Goal: Task Accomplishment & Management: Use online tool/utility

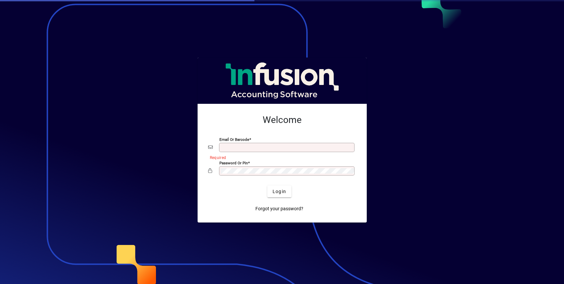
type input "**********"
drag, startPoint x: 0, startPoint y: 0, endPoint x: 273, endPoint y: 190, distance: 332.1
click at [273, 190] on span "Login" at bounding box center [279, 191] width 14 height 7
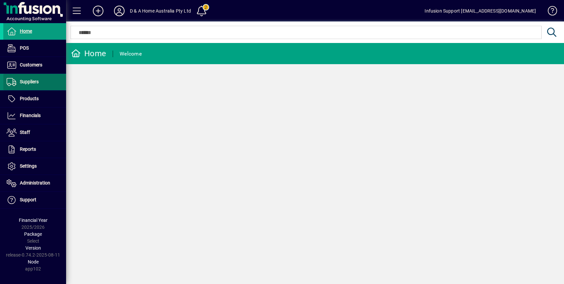
click at [31, 82] on span "Suppliers" at bounding box center [29, 81] width 19 height 5
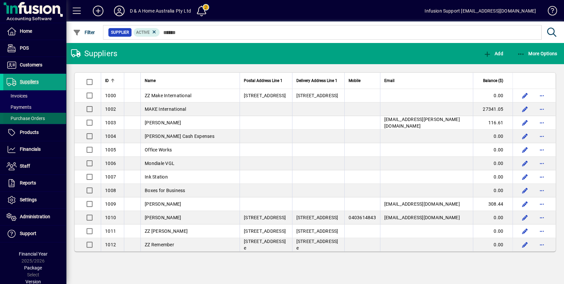
click at [24, 116] on span "Purchase Orders" at bounding box center [26, 118] width 38 height 5
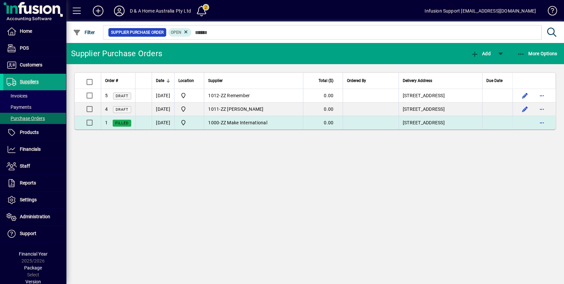
click at [254, 122] on span "ZZ Make International" at bounding box center [244, 122] width 47 height 5
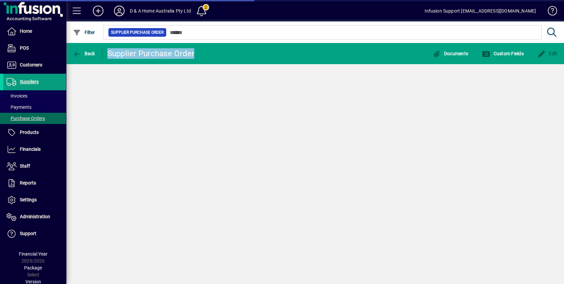
click at [254, 122] on div "Back Supplier Purchase Order Documents Custom Fields Edit" at bounding box center [315, 163] width 498 height 241
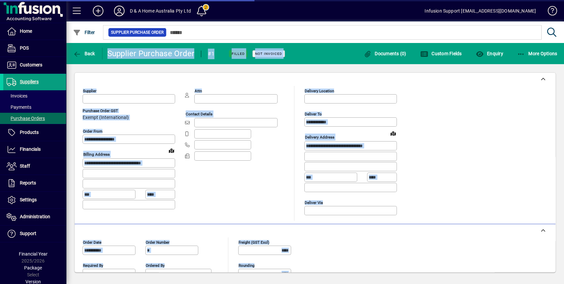
type input "**********"
type input "*********"
type input "**********"
type input "*********"
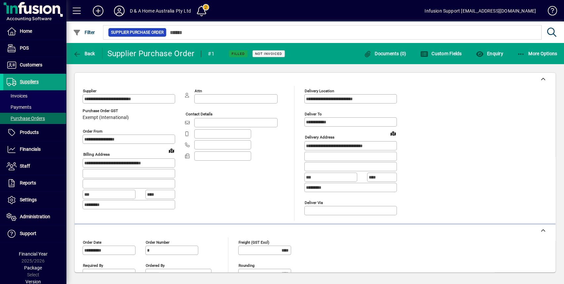
click at [233, 55] on span "Filled" at bounding box center [237, 54] width 13 height 4
click at [263, 55] on span "Not Invoiced" at bounding box center [268, 54] width 27 height 4
click at [79, 55] on icon "button" at bounding box center [77, 54] width 8 height 7
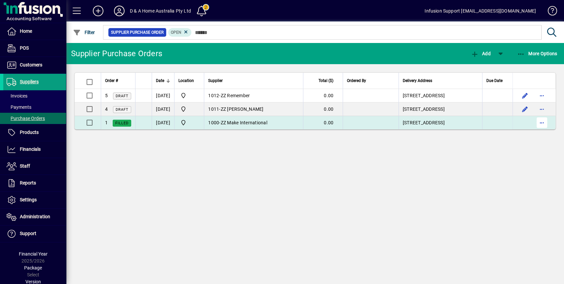
click at [543, 124] on span "button" at bounding box center [542, 123] width 16 height 16
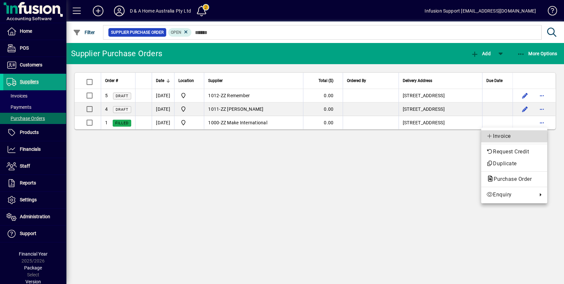
click at [504, 136] on span "Invoice" at bounding box center [513, 136] width 55 height 8
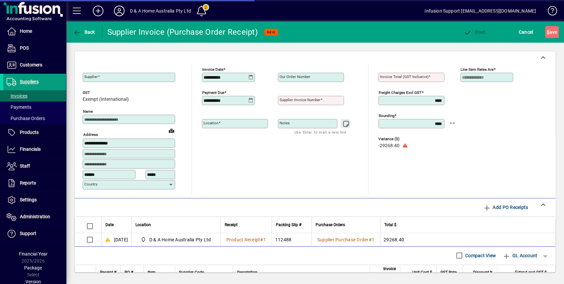
type input "**********"
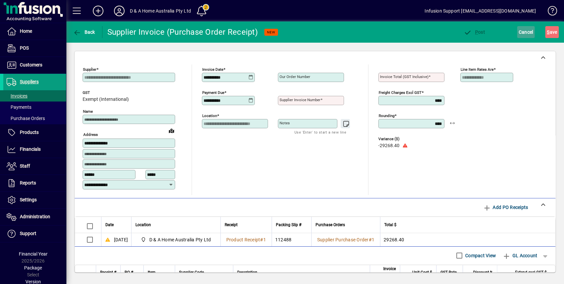
click at [525, 31] on span "Cancel" at bounding box center [525, 32] width 15 height 11
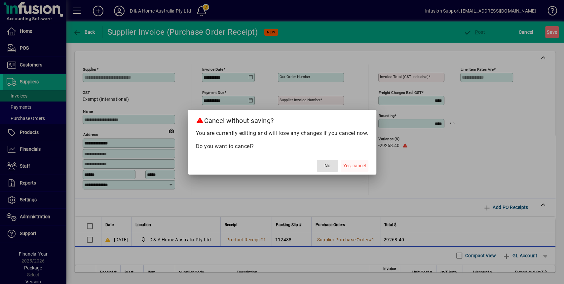
click at [356, 165] on span "Yes, cancel" at bounding box center [354, 165] width 22 height 7
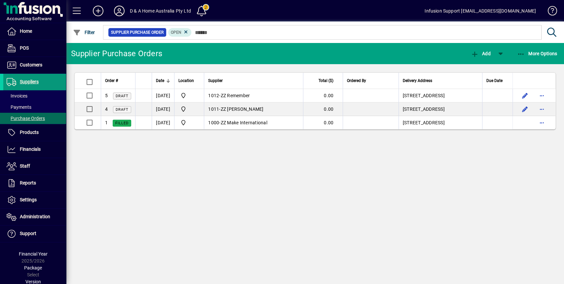
click at [23, 79] on span "Suppliers" at bounding box center [29, 81] width 19 height 5
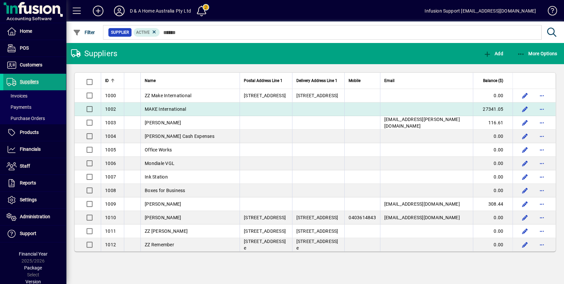
click at [176, 108] on span "MAKE International" at bounding box center [166, 108] width 42 height 5
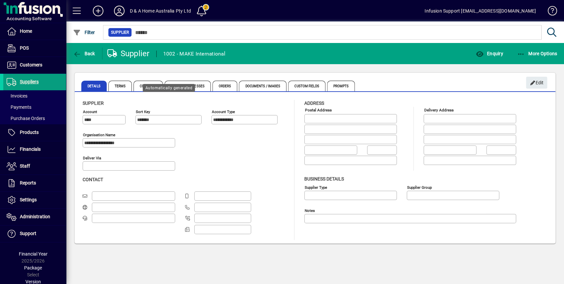
type input "**********"
click at [493, 53] on span "Enquiry" at bounding box center [488, 53] width 27 height 5
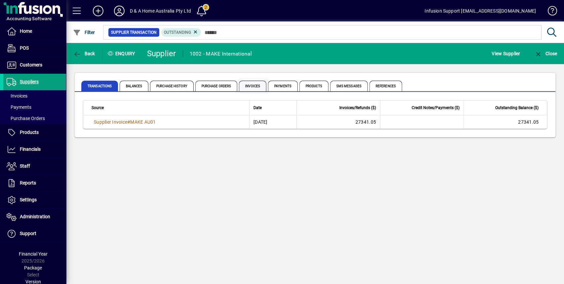
click at [250, 85] on span "Invoices" at bounding box center [252, 86] width 27 height 11
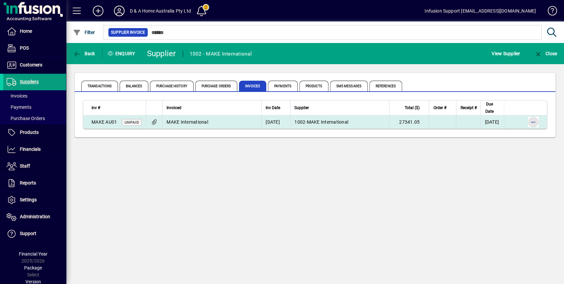
click at [535, 120] on span "button" at bounding box center [533, 122] width 16 height 16
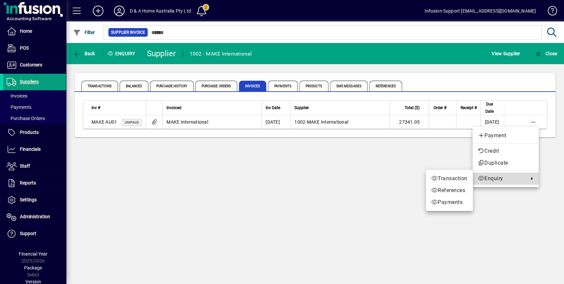
click at [505, 179] on span "Enquiry" at bounding box center [501, 178] width 48 height 8
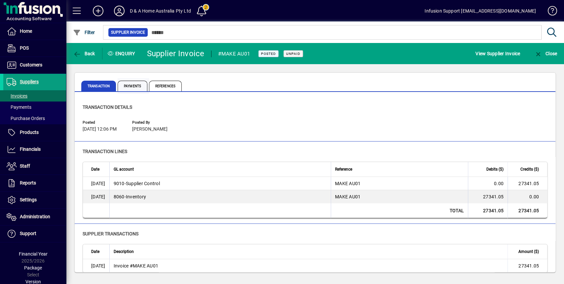
click at [134, 88] on span "Payments" at bounding box center [133, 86] width 30 height 11
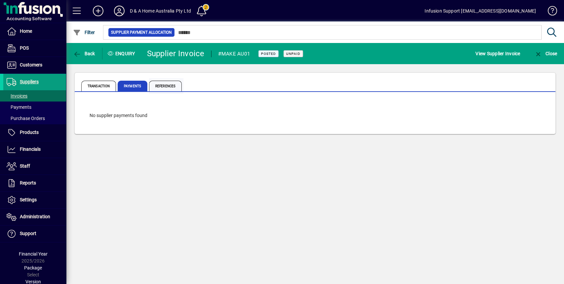
click at [162, 88] on span "References" at bounding box center [165, 86] width 33 height 11
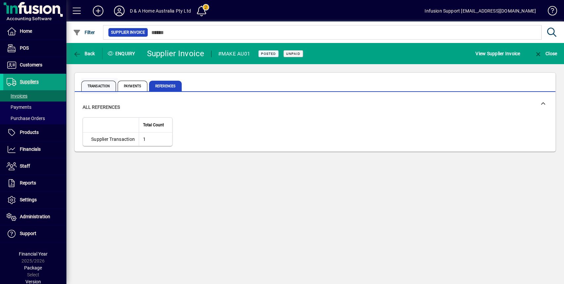
click at [94, 86] on span "Transaction" at bounding box center [98, 86] width 35 height 11
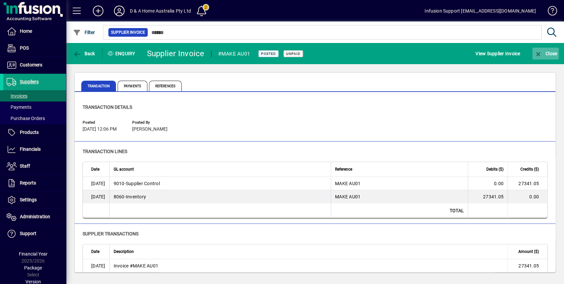
click at [547, 53] on span "Close" at bounding box center [545, 53] width 23 height 5
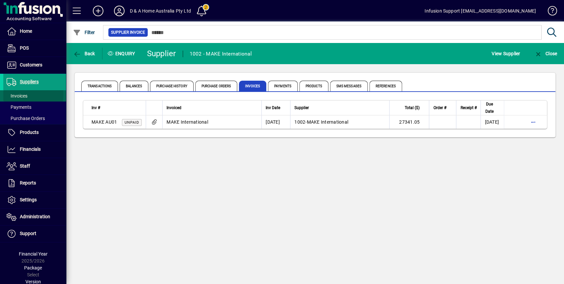
click at [23, 94] on span "Invoices" at bounding box center [17, 95] width 21 height 5
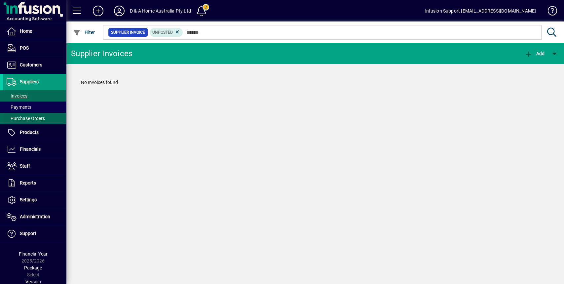
click at [32, 120] on span "Purchase Orders" at bounding box center [26, 118] width 38 height 5
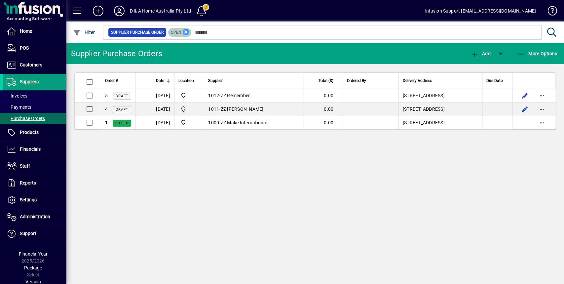
click at [186, 31] on icon at bounding box center [186, 32] width 6 height 6
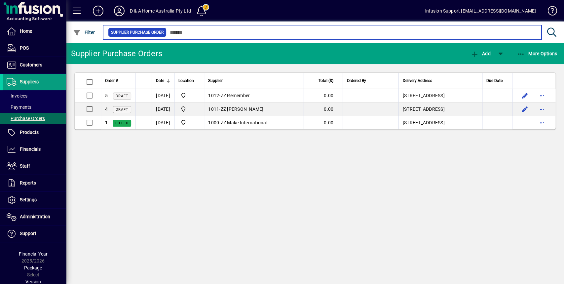
click at [195, 35] on input "text" at bounding box center [350, 32] width 369 height 9
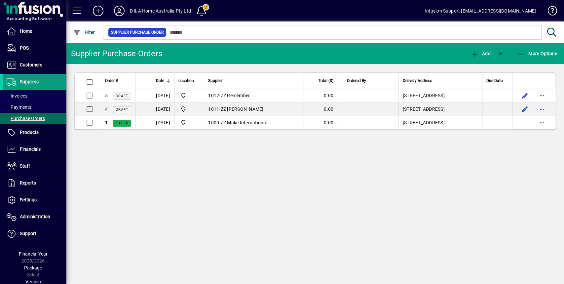
click at [205, 156] on div "Supplier Purchase Orders Add More Options Order # Date Location Supplier Total …" at bounding box center [315, 163] width 498 height 241
click at [29, 83] on span "Suppliers" at bounding box center [29, 81] width 19 height 5
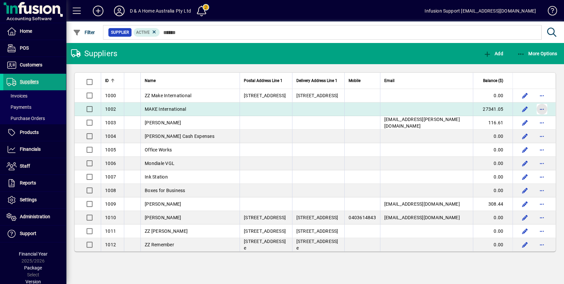
click at [545, 110] on span "button" at bounding box center [542, 109] width 16 height 16
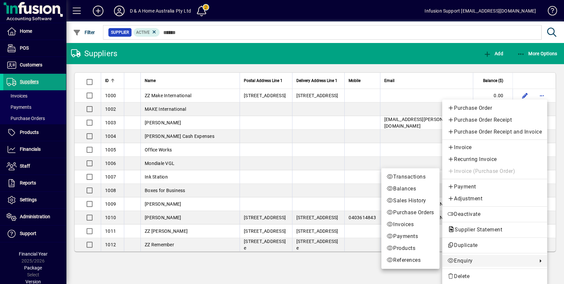
click at [475, 260] on span "Enquiry" at bounding box center [490, 261] width 87 height 8
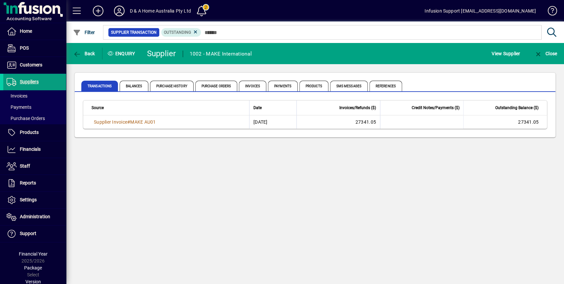
drag, startPoint x: 131, startPoint y: 126, endPoint x: 116, endPoint y: 123, distance: 15.5
click at [116, 123] on span "Supplier Invoice" at bounding box center [110, 121] width 33 height 5
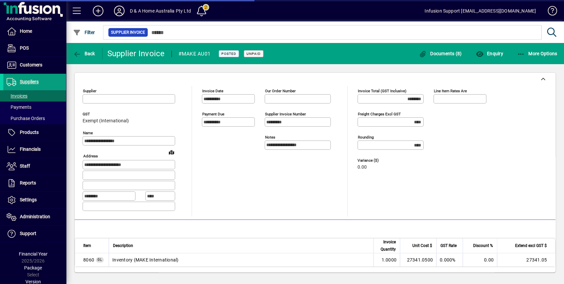
type input "**********"
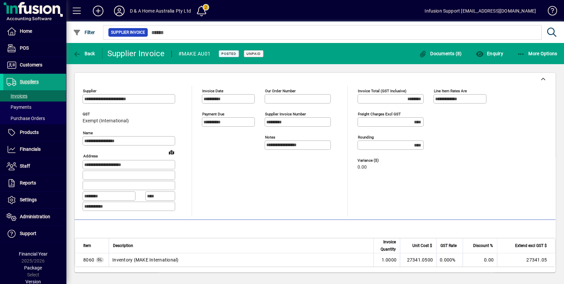
scroll to position [22, 0]
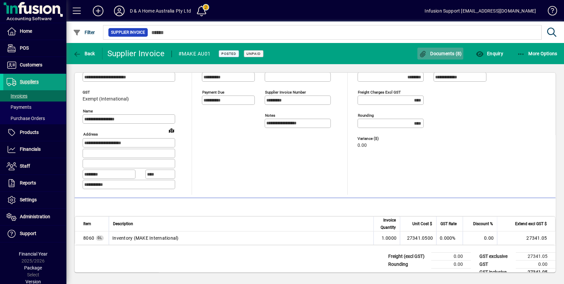
click at [440, 53] on span "Documents (8)" at bounding box center [440, 53] width 43 height 5
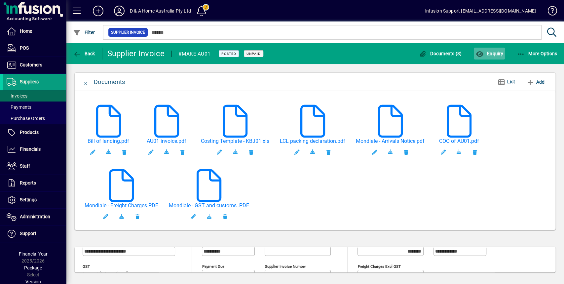
click at [493, 58] on button "Enquiry" at bounding box center [489, 54] width 31 height 12
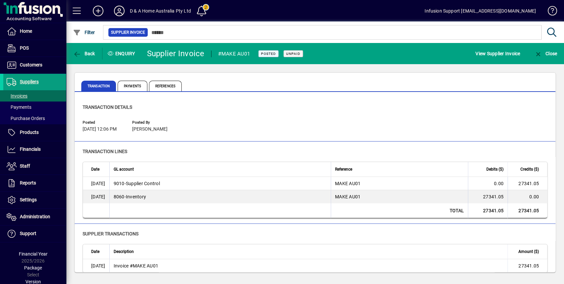
drag, startPoint x: 458, startPoint y: 89, endPoint x: 462, endPoint y: 90, distance: 4.0
click at [462, 90] on div "Transaction Payments References" at bounding box center [276, 86] width 391 height 16
click at [29, 133] on span "Products" at bounding box center [29, 131] width 19 height 5
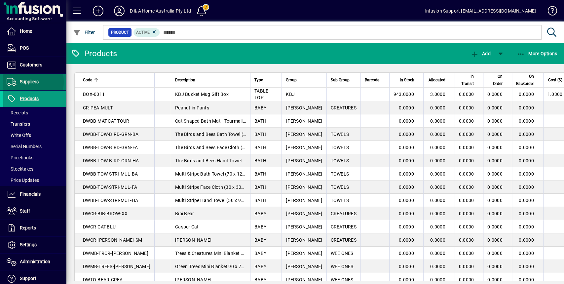
click at [26, 81] on span "Suppliers" at bounding box center [29, 81] width 19 height 5
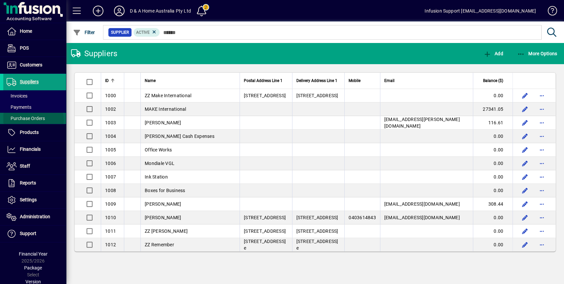
click at [27, 120] on span "Purchase Orders" at bounding box center [26, 118] width 38 height 5
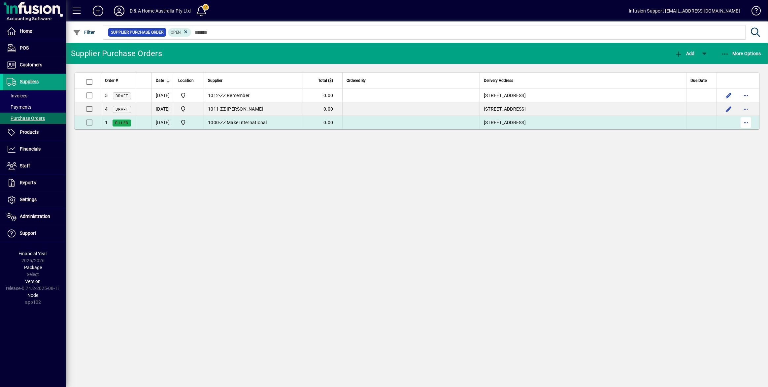
click at [563, 121] on span "button" at bounding box center [746, 123] width 16 height 16
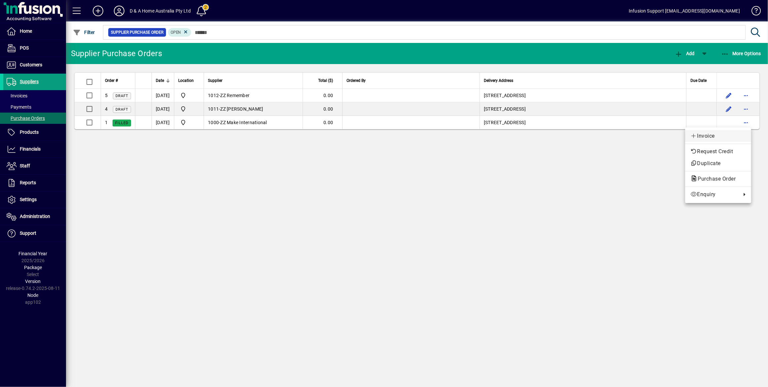
click at [563, 135] on span "Invoice" at bounding box center [718, 136] width 55 height 8
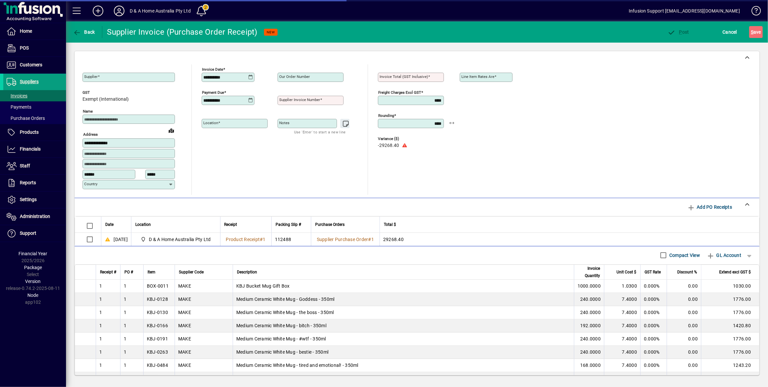
type input "**********"
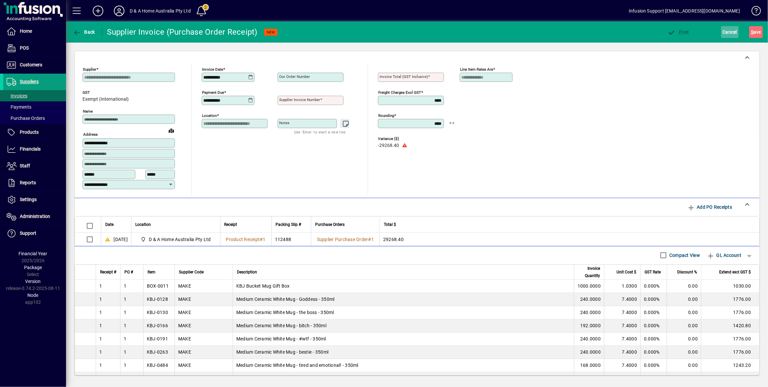
click at [563, 33] on span "Cancel" at bounding box center [730, 32] width 15 height 11
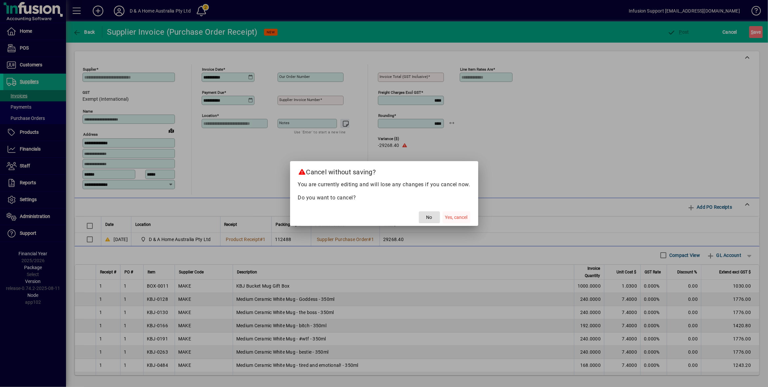
click at [462, 215] on span "Yes, cancel" at bounding box center [456, 217] width 22 height 7
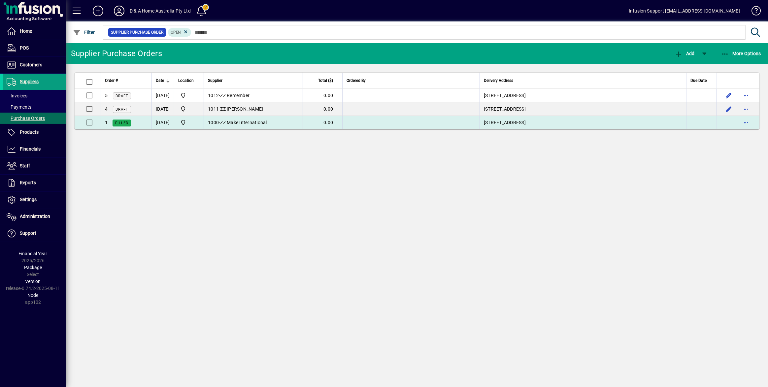
click at [256, 125] on td "1000 - ZZ Make International" at bounding box center [253, 122] width 99 height 13
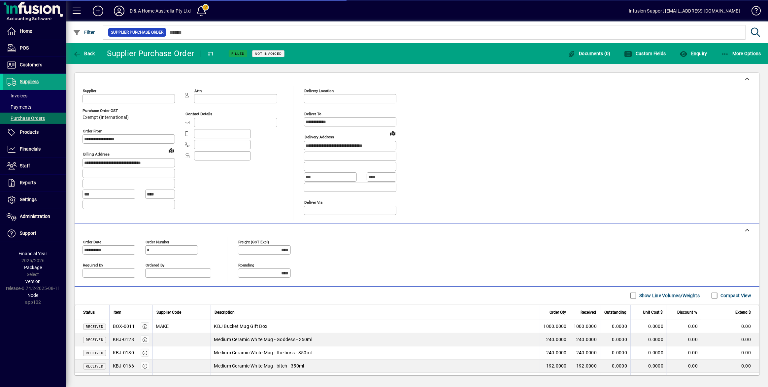
type input "*********"
type input "**********"
type input "*********"
type input "**********"
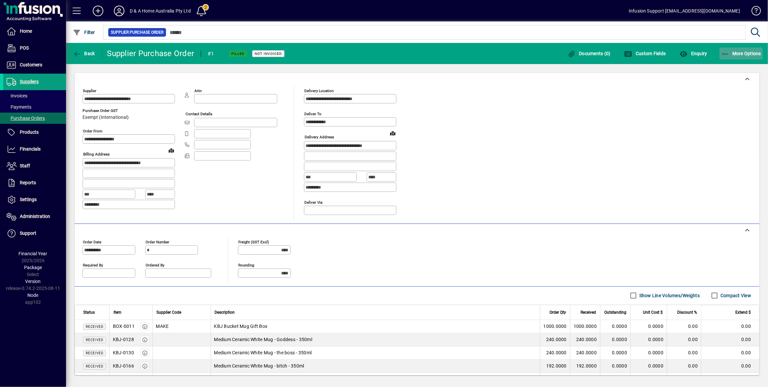
click at [563, 55] on span "More Options" at bounding box center [741, 53] width 40 height 5
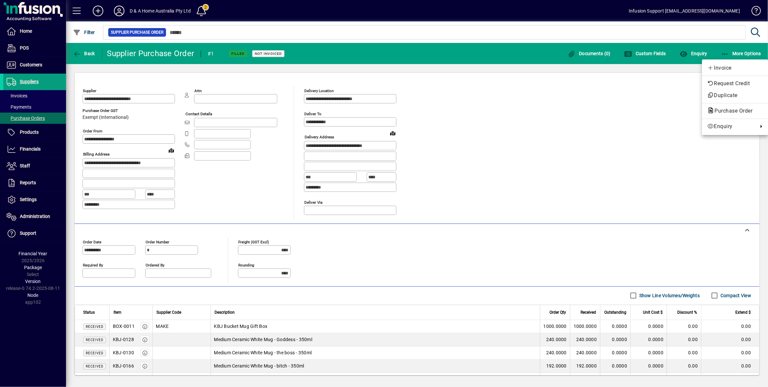
click at [82, 55] on div at bounding box center [384, 193] width 768 height 387
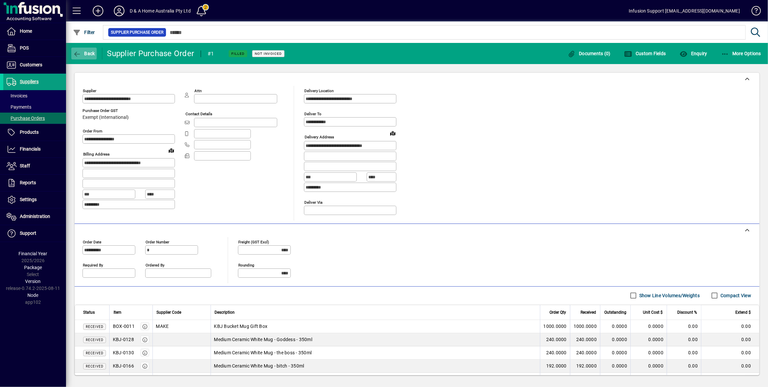
click at [85, 50] on span "button" at bounding box center [83, 54] width 25 height 16
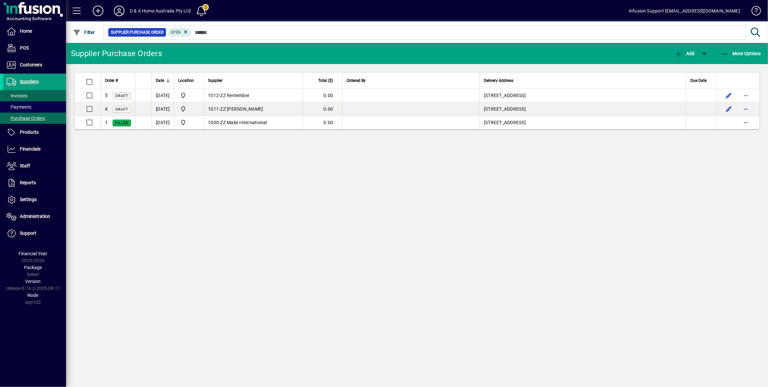
click at [33, 98] on span at bounding box center [34, 96] width 63 height 16
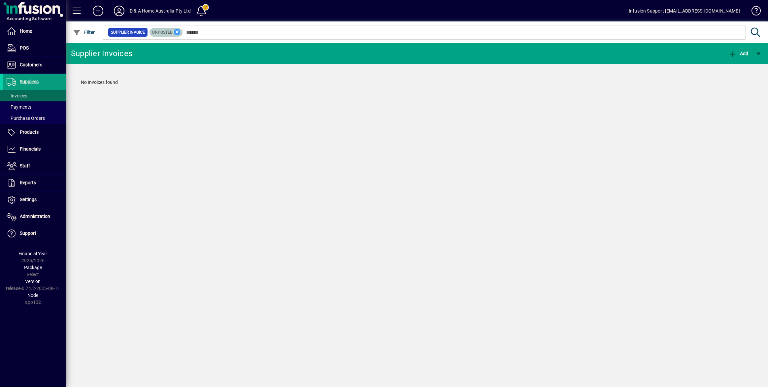
click at [176, 31] on icon at bounding box center [177, 32] width 6 height 6
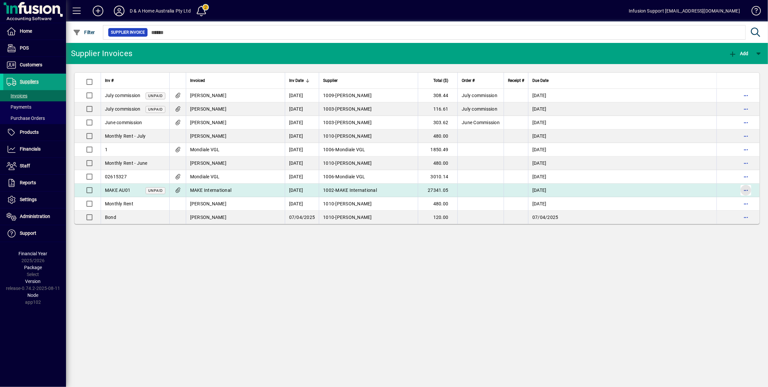
click at [563, 192] on span "button" at bounding box center [746, 190] width 16 height 16
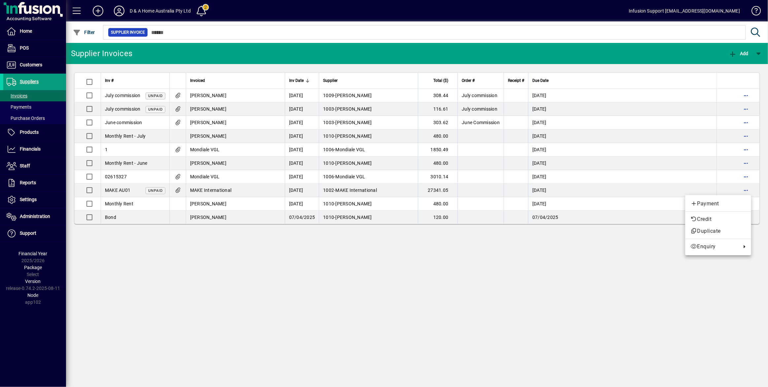
click at [27, 117] on div at bounding box center [384, 193] width 768 height 387
click at [27, 117] on span "Purchase Orders" at bounding box center [26, 118] width 38 height 5
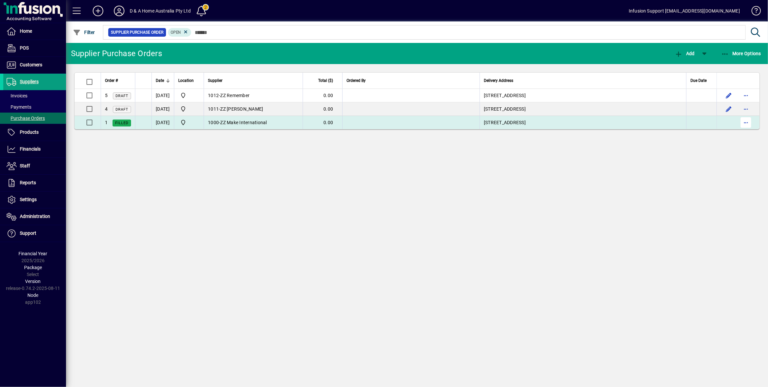
click at [563, 125] on span "button" at bounding box center [746, 123] width 16 height 16
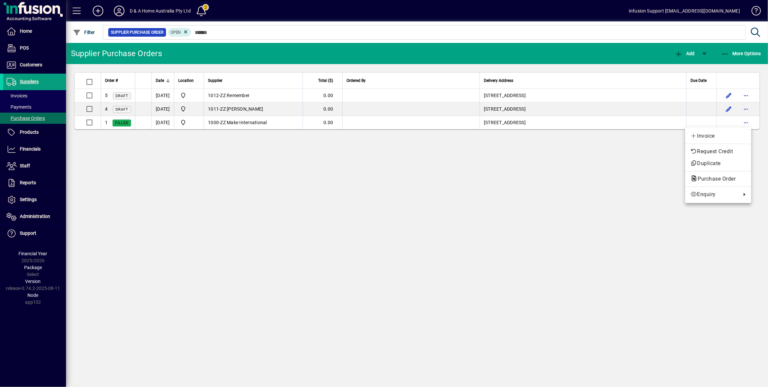
click at [114, 9] on div at bounding box center [384, 193] width 768 height 387
click at [120, 13] on icon at bounding box center [119, 11] width 13 height 11
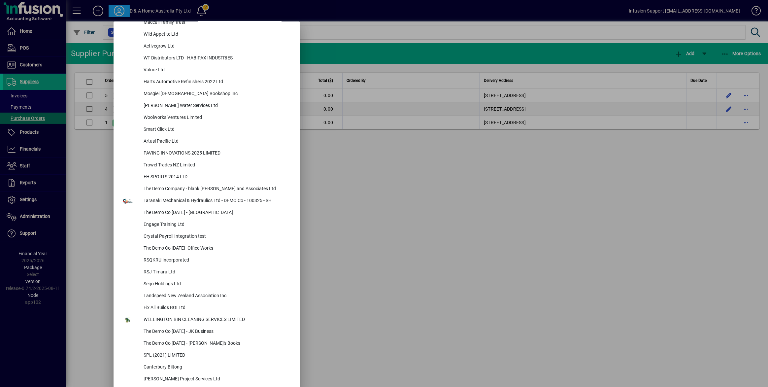
scroll to position [2699, 0]
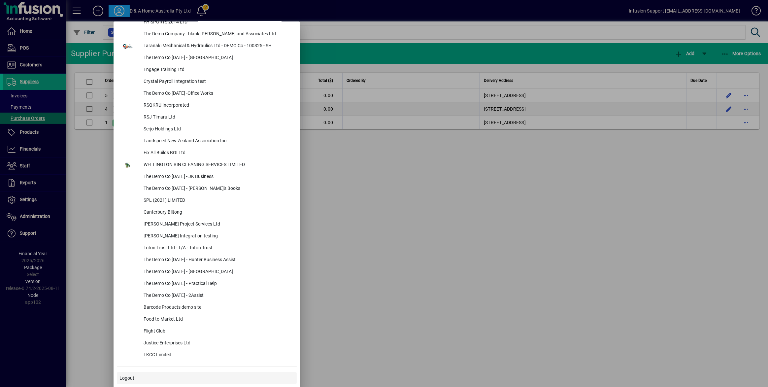
click at [124, 283] on span "Logout" at bounding box center [127, 378] width 15 height 7
